Goal: Task Accomplishment & Management: Complete application form

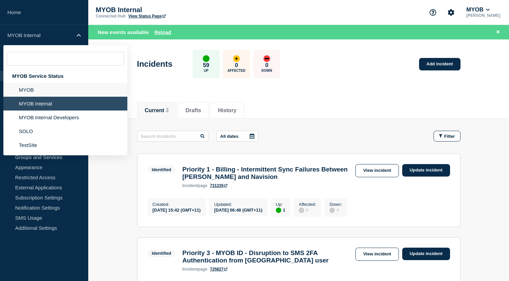
click at [31, 96] on li "MYOB" at bounding box center [65, 90] width 124 height 14
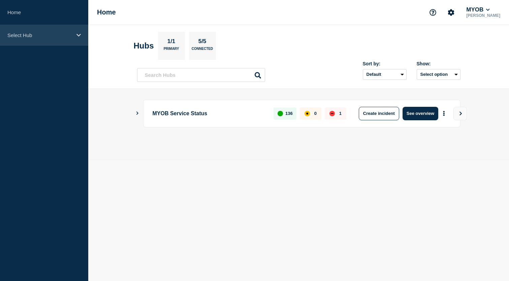
click at [43, 41] on div "Select Hub" at bounding box center [44, 35] width 88 height 21
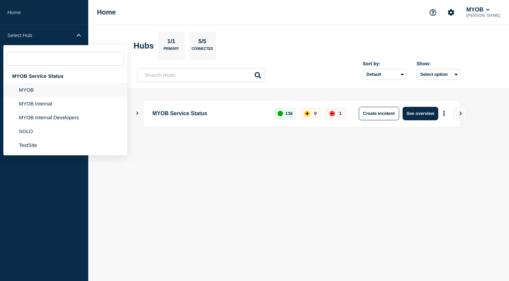
click at [38, 95] on li "MYOB" at bounding box center [65, 90] width 124 height 14
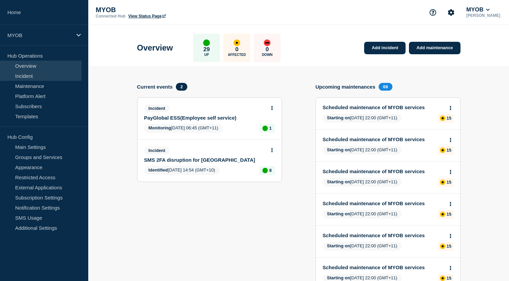
click at [28, 77] on link "Incident" at bounding box center [40, 76] width 81 height 10
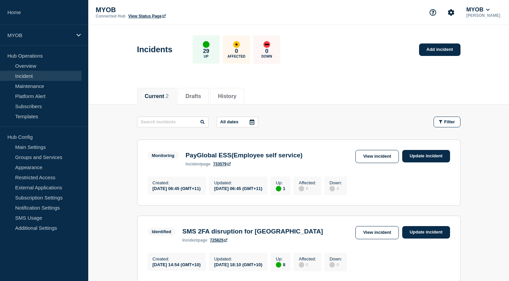
click at [416, 92] on div "Current 2 Drafts History" at bounding box center [298, 92] width 323 height 23
click at [429, 50] on link "Add incident" at bounding box center [439, 49] width 41 height 12
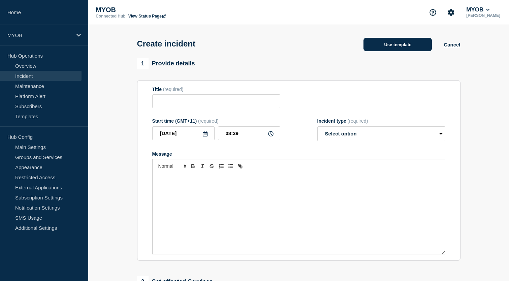
click at [399, 48] on button "Use template" at bounding box center [397, 44] width 68 height 13
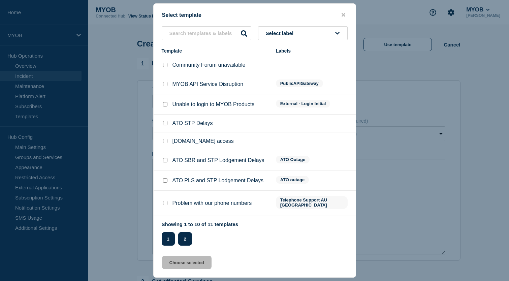
click at [186, 244] on button "2" at bounding box center [185, 238] width 14 height 13
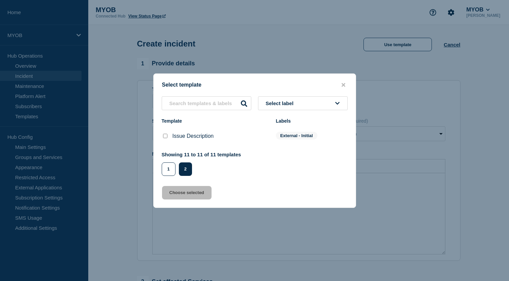
click at [164, 135] on input "Issue Description checkbox" at bounding box center [165, 136] width 4 height 4
checkbox input "true"
click at [194, 196] on button "Choose selected" at bounding box center [186, 192] width 49 height 13
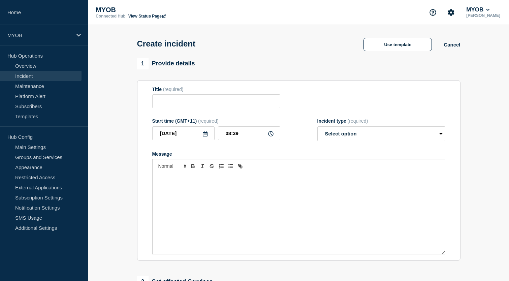
type input "Issue Description"
select select "investigating"
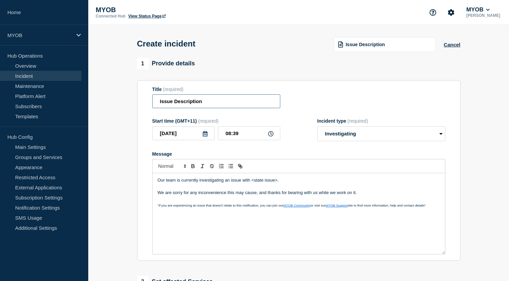
drag, startPoint x: 211, startPoint y: 104, endPoint x: 137, endPoint y: 102, distance: 74.1
click at [137, 102] on section "Title (required) Issue Description Start time (GMT+11) (required) 2025-10-13 08…" at bounding box center [298, 170] width 323 height 181
click at [167, 104] on input "Myaccount" at bounding box center [216, 101] width 128 height 14
click at [170, 104] on input "Myaccount" at bounding box center [216, 101] width 128 height 14
click at [195, 101] on input "MyAccount" at bounding box center [216, 101] width 128 height 14
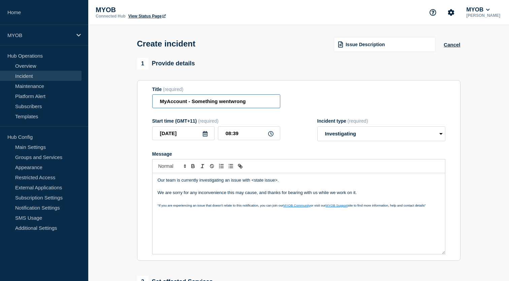
click at [230, 105] on input "MyAccount - Something wentwrong" at bounding box center [216, 101] width 128 height 14
click at [193, 105] on input "MyAccount - Something went wrong" at bounding box center [216, 101] width 128 height 14
click at [192, 105] on input "MyAccount - Something went wrong" at bounding box center [216, 101] width 128 height 14
click at [253, 102] on input "MyAccount - "Something went wrong" at bounding box center [216, 101] width 128 height 14
type input "MyAccount - "Something went wrong""
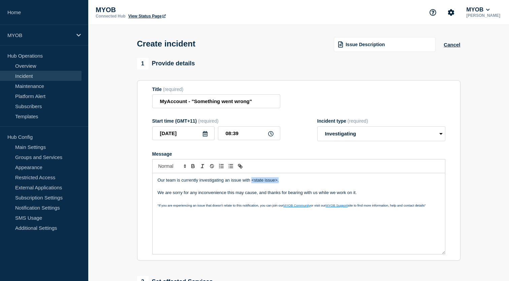
drag, startPoint x: 285, startPoint y: 187, endPoint x: 251, endPoint y: 187, distance: 34.7
click at [251, 183] on p "Our team is currently investigating an issue with <state issue>." at bounding box center [299, 180] width 282 height 6
click at [259, 183] on p "Our team is currently investigating an issue with Myaccount" at bounding box center [299, 180] width 282 height 6
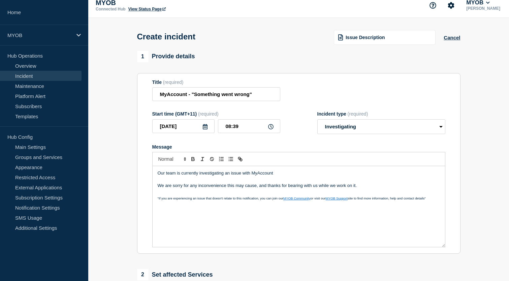
scroll to position [8, 0]
click at [276, 175] on p "Our team is currently investigating an issue with MyAccount" at bounding box center [299, 172] width 282 height 6
click at [250, 175] on p "Our team is currently investigating an issue with MyAccount" at bounding box center [299, 172] width 282 height 6
click at [319, 175] on p "Our team is currently investigating an issue with browsing pages on MyAccount" at bounding box center [299, 172] width 282 height 6
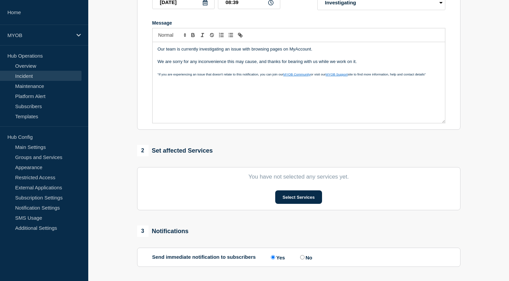
scroll to position [51, 0]
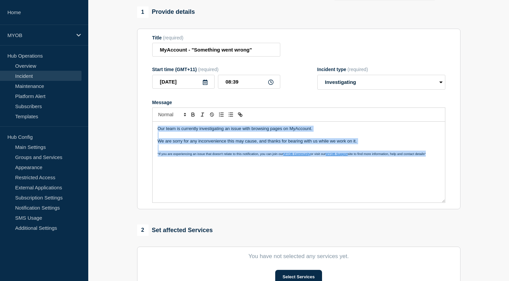
drag, startPoint x: 436, startPoint y: 160, endPoint x: 123, endPoint y: 125, distance: 314.9
click at [123, 125] on section "1 Provide details Title (required) MyAccount - "Something went wrong" Start tim…" at bounding box center [298, 198] width 420 height 385
copy div "Our team is currently investigating an issue with browsing pages on MyAccount. …"
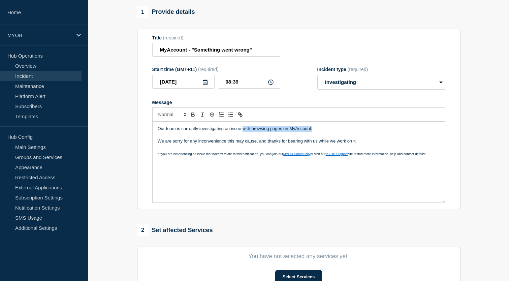
drag, startPoint x: 312, startPoint y: 134, endPoint x: 243, endPoint y: 134, distance: 69.3
click at [243, 132] on p "Our team is currently investigating an issue with browsing pages on MyAccount." at bounding box center [299, 129] width 282 height 6
click at [259, 132] on p "Our team is currently investigating an issue with Myaccount" at bounding box center [299, 129] width 282 height 6
click at [275, 132] on p "Our team is currently investigating an issue with MyAccount" at bounding box center [299, 129] width 282 height 6
click at [281, 132] on p "Our team is currently investigating an issue with MyAccount," at bounding box center [299, 129] width 282 height 6
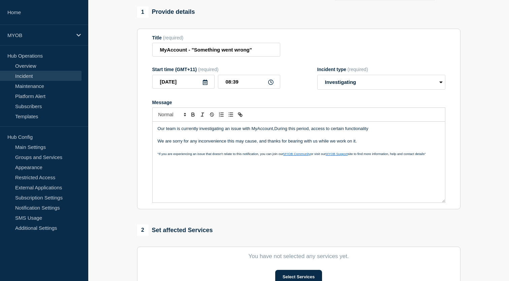
click at [274, 132] on p "Our team is currently investigating an issue with MyAccount,During this period,…" at bounding box center [299, 129] width 282 height 6
click at [246, 132] on p "Our team is currently investigating an issue with MyAccount, During this period…" at bounding box center [299, 129] width 282 height 6
click at [385, 132] on p "Our team is currently investigating an issue affecting MyAccount, During this p…" at bounding box center [299, 129] width 282 height 6
drag, startPoint x: 385, startPoint y: 135, endPoint x: 319, endPoint y: 134, distance: 65.6
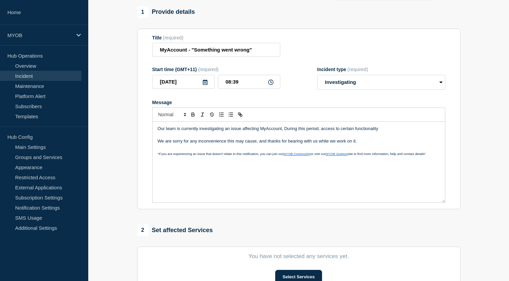
click at [319, 132] on p "Our team is currently investigating an issue affecting MyAccount, During this p…" at bounding box center [299, 129] width 282 height 6
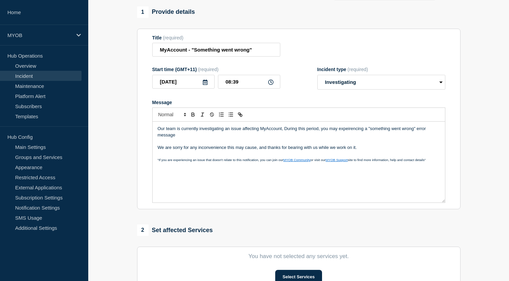
click at [352, 136] on p "Our team is currently investigating an issue affecting MyAccount, During this p…" at bounding box center [299, 132] width 282 height 12
click at [433, 135] on p "Our team is currently investigating an issue affecting MyAccount, During this p…" at bounding box center [299, 132] width 282 height 12
click at [181, 138] on p "Our team is currently investigating an issue affecting MyAccount, During this p…" at bounding box center [299, 132] width 282 height 12
click at [353, 131] on div "Our team is currently investigating an issue affecting MyAccount, During this p…" at bounding box center [298, 161] width 292 height 81
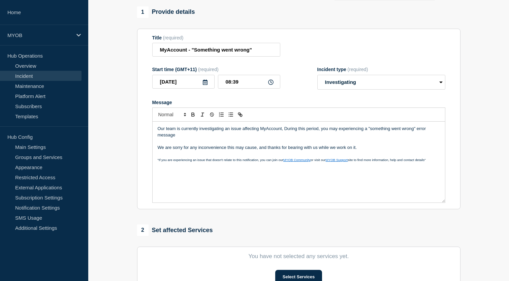
click at [353, 136] on p "Our team is currently investigating an issue affecting MyAccount, During this p…" at bounding box center [299, 132] width 282 height 12
click at [191, 138] on p "Our team is currently investigating an issue affecting MyAccount, During this p…" at bounding box center [299, 132] width 282 height 12
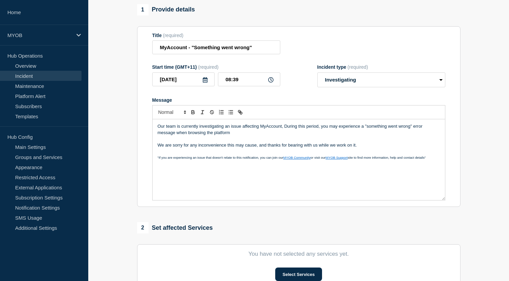
click at [434, 160] on p ""If you are experiencing an issue that doesn't relate to this notification, you…" at bounding box center [299, 157] width 282 height 6
click at [286, 133] on p "Our team is currently investigating an issue affecting MyAccount, During this p…" at bounding box center [299, 129] width 282 height 12
click at [320, 142] on p "Message" at bounding box center [299, 139] width 282 height 6
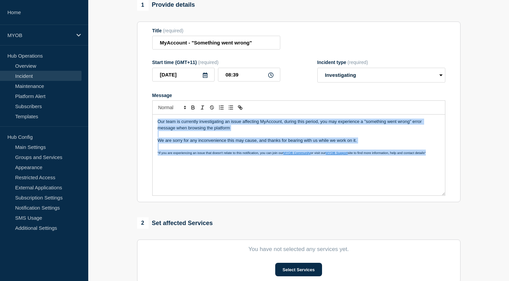
drag, startPoint x: 432, startPoint y: 161, endPoint x: 140, endPoint y: 126, distance: 293.5
click at [140, 126] on section "Title (required) MyAccount - "Something went wrong" Start time (GMT+11) (requir…" at bounding box center [298, 112] width 323 height 181
copy div "Our team is currently investigating an issue affecting MyAccount, during this p…"
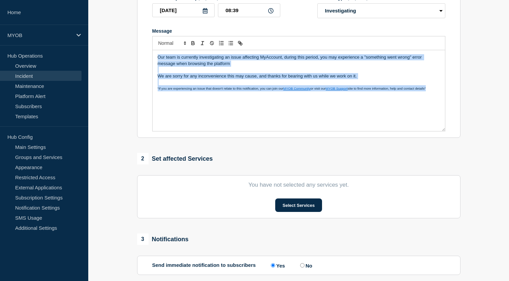
scroll to position [159, 0]
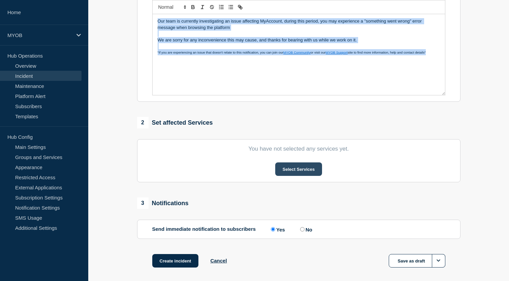
click at [304, 173] on button "Select Services" at bounding box center [298, 168] width 47 height 13
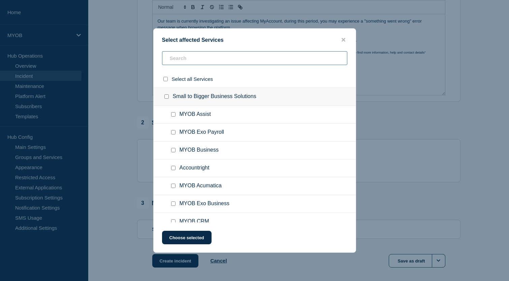
click at [187, 58] on input "text" at bounding box center [254, 58] width 185 height 14
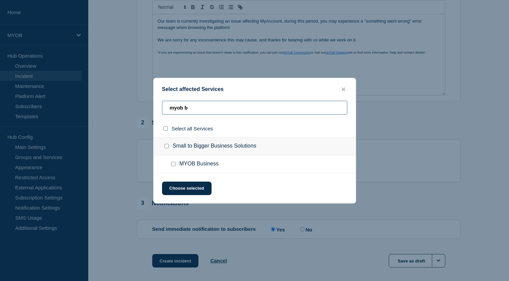
type input "myob b"
click at [174, 165] on input "MYOB Business checkbox" at bounding box center [173, 164] width 4 height 4
checkbox input "true"
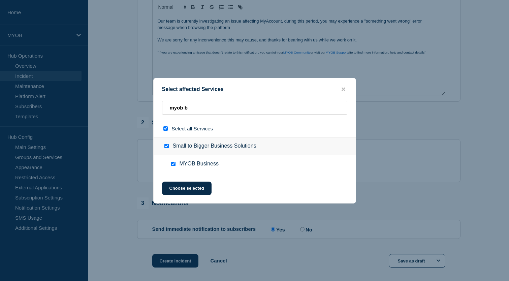
click at [191, 182] on div "Select affected Services myob b Select all Services Small to Bigger Business So…" at bounding box center [254, 141] width 203 height 126
click at [191, 185] on button "Choose selected" at bounding box center [186, 187] width 49 height 13
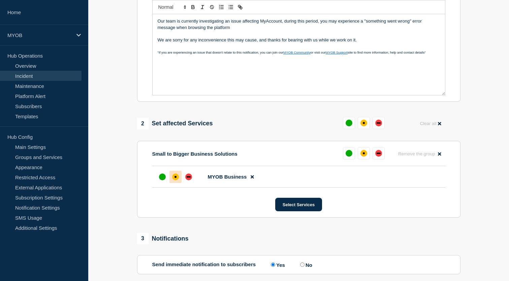
click at [171, 183] on div at bounding box center [175, 177] width 12 height 12
click at [303, 211] on button "Select Services" at bounding box center [298, 204] width 47 height 13
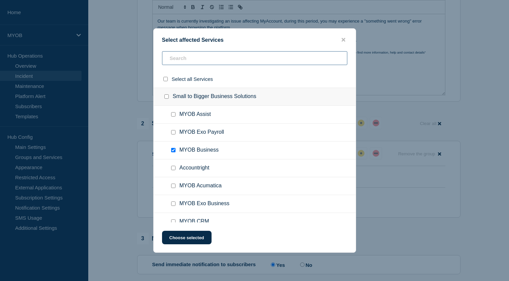
click at [180, 51] on input "text" at bounding box center [254, 58] width 185 height 14
type input "account"
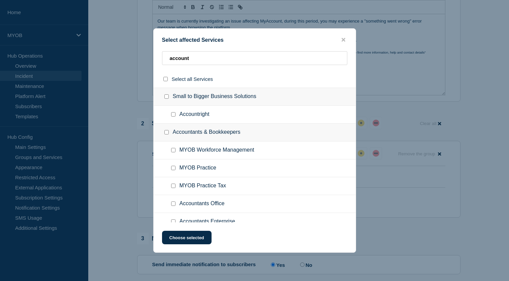
click at [173, 116] on input "Accountright checkbox" at bounding box center [173, 114] width 4 height 4
checkbox input "true"
click at [194, 241] on button "Choose selected" at bounding box center [186, 237] width 49 height 13
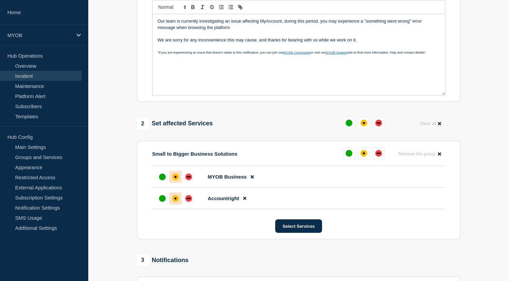
click at [172, 204] on div at bounding box center [175, 198] width 12 height 12
click at [205, 239] on section "Small to Bigger Business Solutions Reset Remove the group Remove MYOB Business …" at bounding box center [298, 190] width 323 height 98
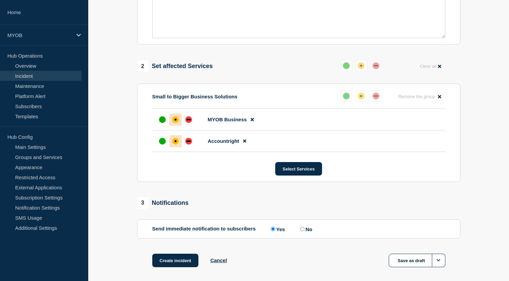
scroll to position [257, 0]
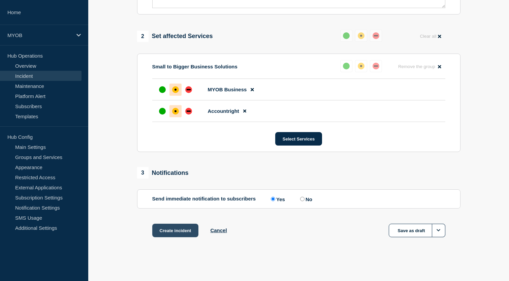
click at [175, 232] on button "Create incident" at bounding box center [175, 229] width 46 height 13
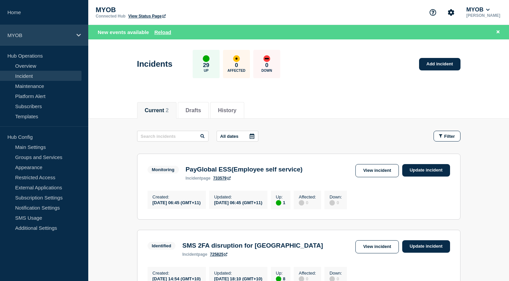
click at [62, 35] on p "MYOB" at bounding box center [39, 35] width 65 height 6
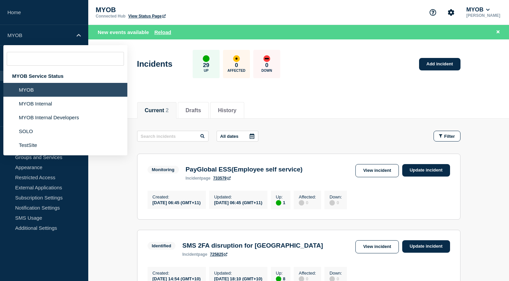
click at [35, 92] on li "MYOB" at bounding box center [65, 90] width 124 height 14
click at [129, 50] on header "Incidents 29 Up 0 Affected 0 Down Add incident" at bounding box center [298, 67] width 420 height 56
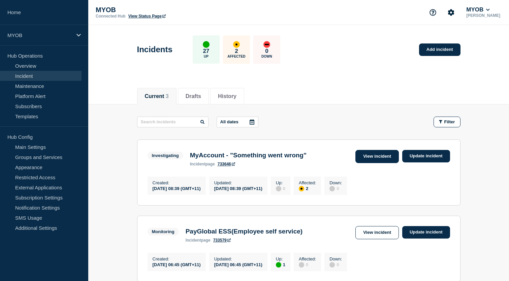
click at [379, 156] on link "View incident" at bounding box center [376, 156] width 43 height 13
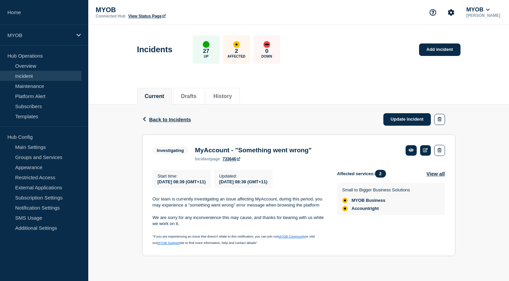
scroll to position [1, 0]
click at [401, 120] on link "Update incident" at bounding box center [407, 119] width 48 height 12
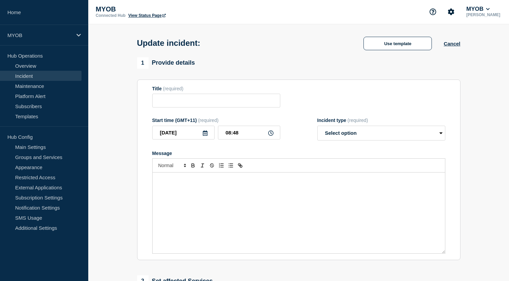
type input "MyAccount - "Something went wrong""
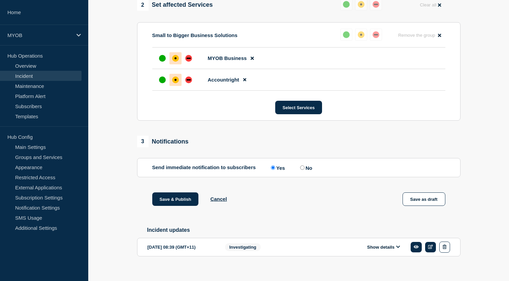
scroll to position [277, 0]
click at [301, 114] on button "Select Services" at bounding box center [298, 107] width 47 height 13
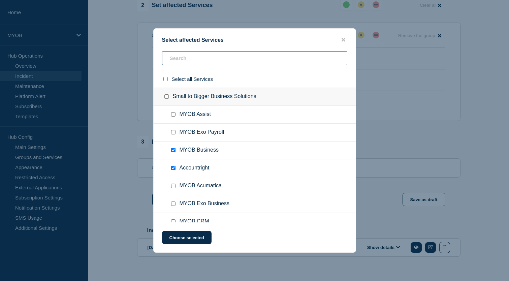
click at [190, 63] on input "text" at bounding box center [254, 58] width 185 height 14
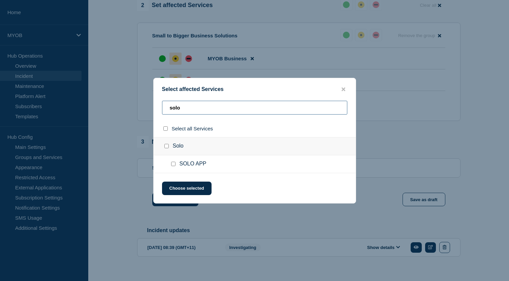
type input "solo"
click at [173, 166] on input "SOLO APP checkbox" at bounding box center [173, 164] width 4 height 4
checkbox input "true"
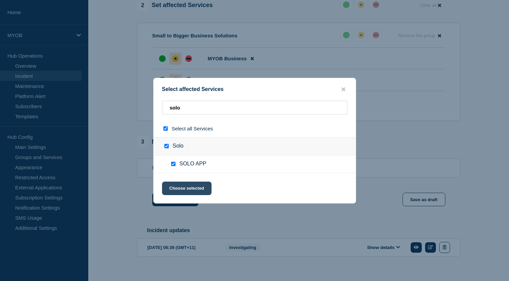
click at [185, 187] on button "Choose selected" at bounding box center [186, 187] width 49 height 13
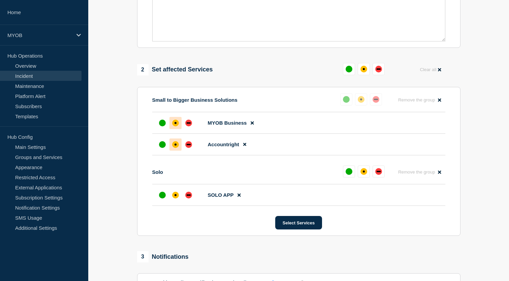
scroll to position [241, 0]
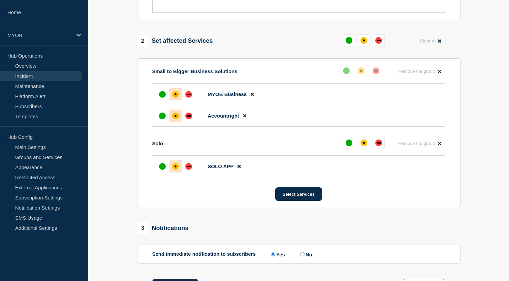
click at [176, 172] on div at bounding box center [175, 166] width 12 height 12
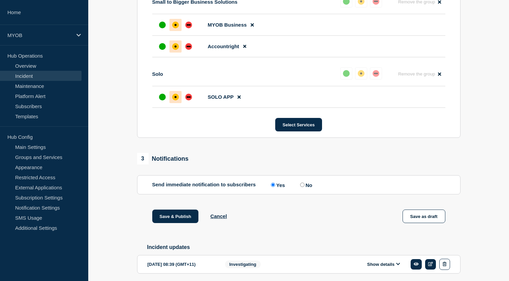
scroll to position [351, 0]
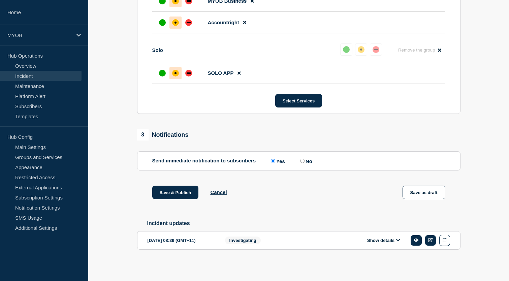
click at [394, 239] on button "Show details" at bounding box center [383, 240] width 37 height 6
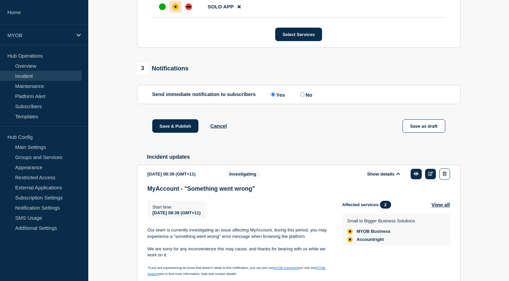
scroll to position [456, 0]
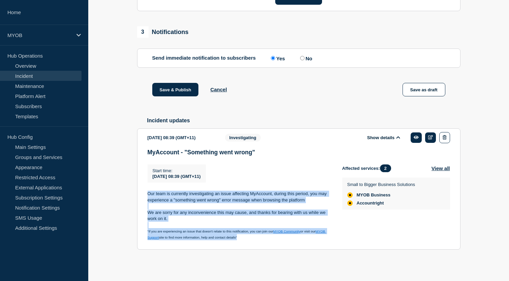
drag, startPoint x: 244, startPoint y: 236, endPoint x: 138, endPoint y: 195, distance: 113.9
click at [138, 195] on section "[DATE] 08:39 (GMT+11) Show details Investigating MyAccount - "Something went wr…" at bounding box center [298, 188] width 323 height 121
copy div "Our team is currently investigating an issue affecting MyAccount, during this p…"
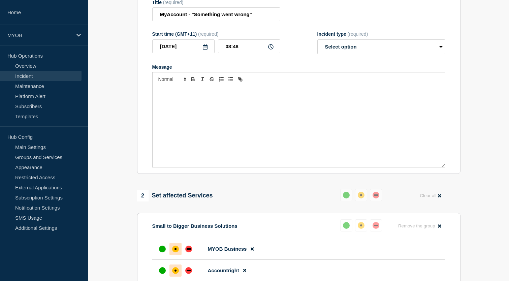
scroll to position [86, 0]
click at [256, 137] on div "Message" at bounding box center [298, 127] width 292 height 81
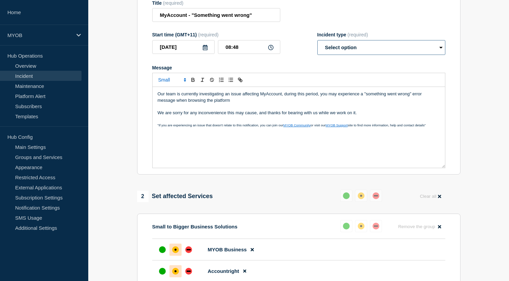
click at [385, 55] on select "Select option Investigating Identified Monitoring Resolved" at bounding box center [381, 47] width 128 height 15
select select "investigating"
click at [317, 44] on select "Select option Investigating Identified Monitoring Resolved" at bounding box center [381, 47] width 128 height 15
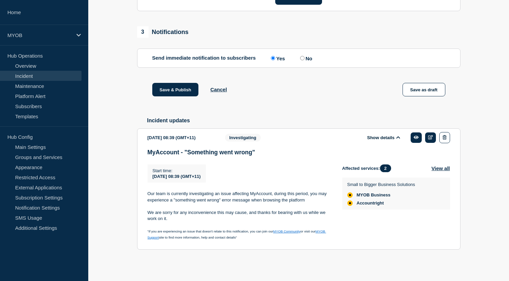
scroll to position [456, 0]
click at [220, 86] on button "Cancel" at bounding box center [218, 89] width 16 height 6
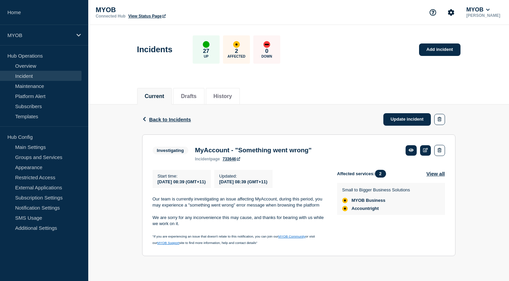
scroll to position [1, 0]
click at [424, 150] on icon at bounding box center [425, 150] width 5 height 4
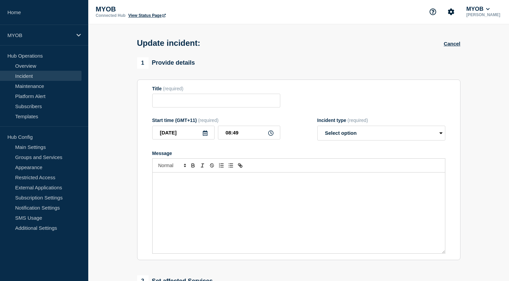
type input "MyAccount - "Something went wrong""
type input "08:39"
select select "investigating"
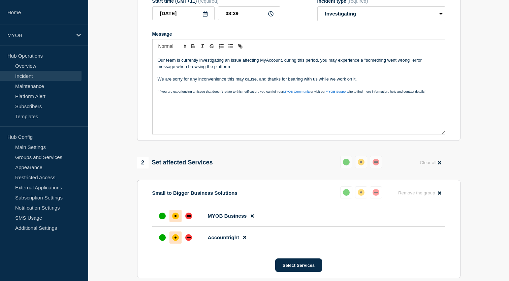
scroll to position [241, 0]
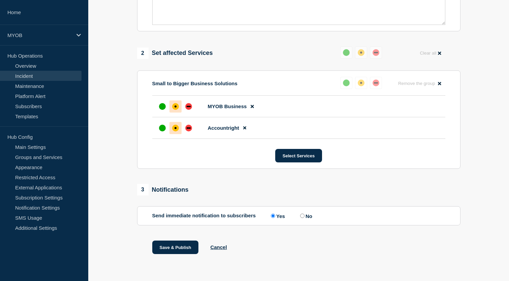
click at [302, 215] on input "No" at bounding box center [302, 215] width 4 height 4
radio input "true"
radio input "false"
click at [288, 154] on button "Select Services" at bounding box center [298, 155] width 47 height 13
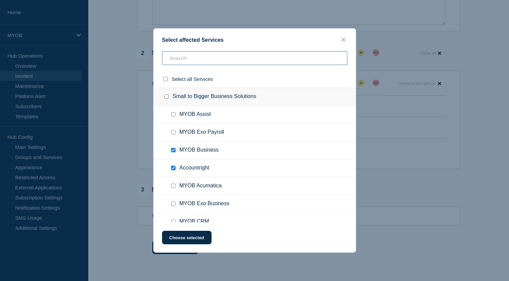
click at [184, 54] on input "text" at bounding box center [254, 58] width 185 height 14
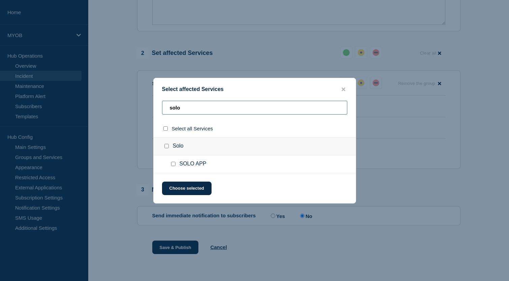
type input "solo"
click at [174, 167] on div at bounding box center [175, 164] width 10 height 7
click at [169, 163] on ul "SOLO APP" at bounding box center [254, 164] width 202 height 18
click at [170, 164] on div at bounding box center [175, 164] width 10 height 7
click at [172, 164] on input "SOLO APP checkbox" at bounding box center [173, 164] width 4 height 4
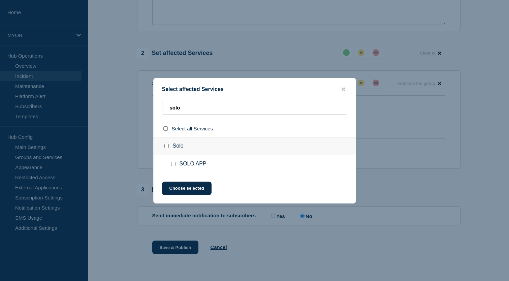
checkbox input "true"
click at [188, 188] on button "Choose selected" at bounding box center [186, 187] width 49 height 13
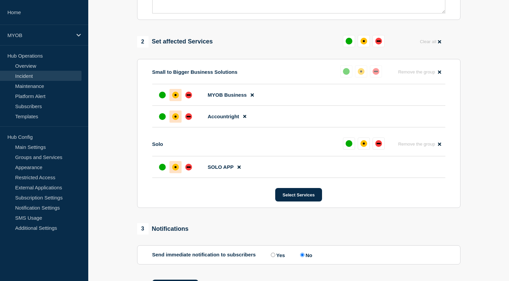
click at [174, 170] on div "affected" at bounding box center [175, 167] width 7 height 7
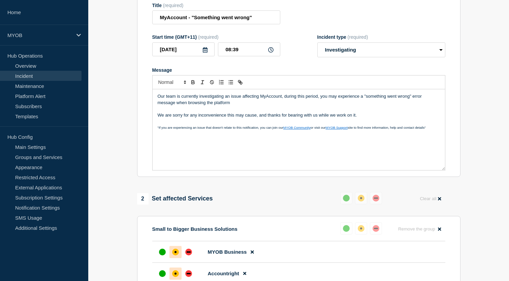
scroll to position [293, 0]
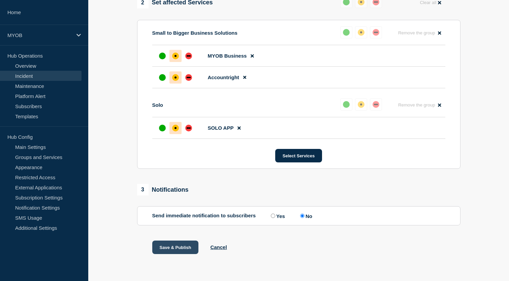
click at [178, 247] on button "Save & Publish" at bounding box center [175, 246] width 46 height 13
